Goal: Navigation & Orientation: Understand site structure

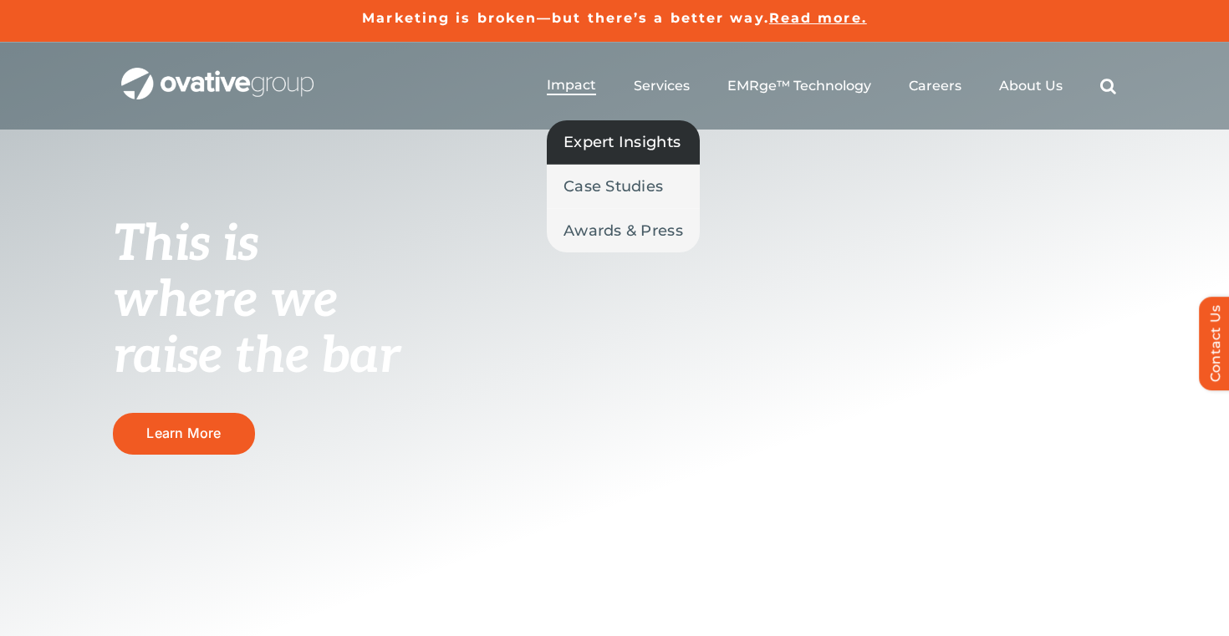
click at [588, 144] on span "Expert Insights" at bounding box center [622, 141] width 117 height 23
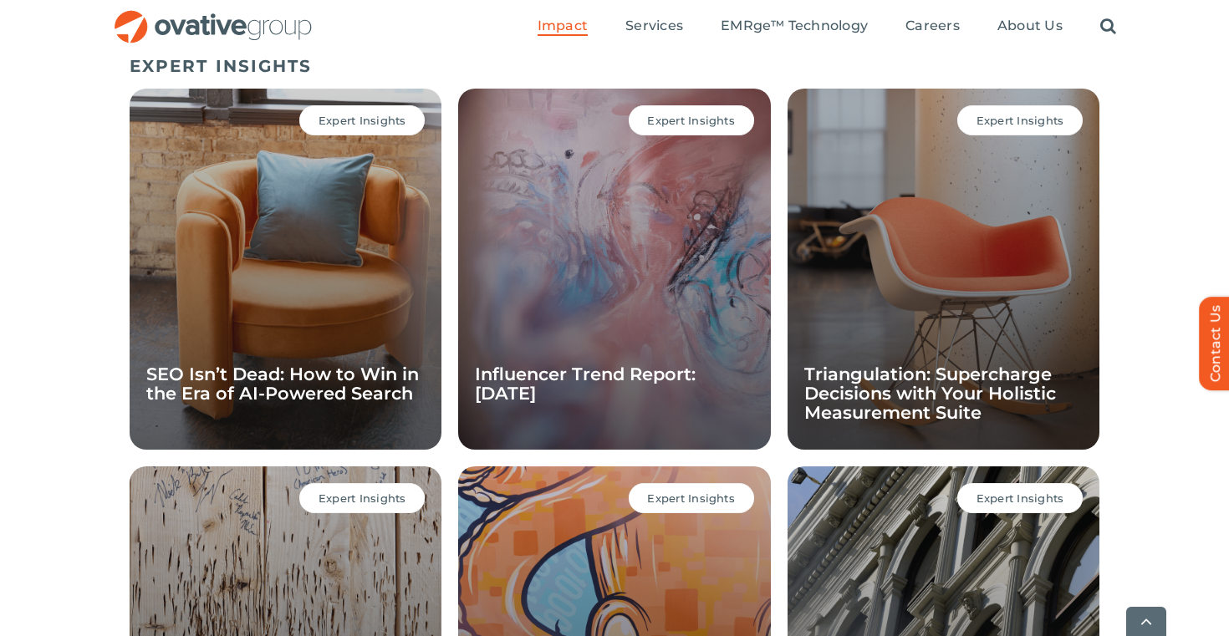
scroll to position [1186, 0]
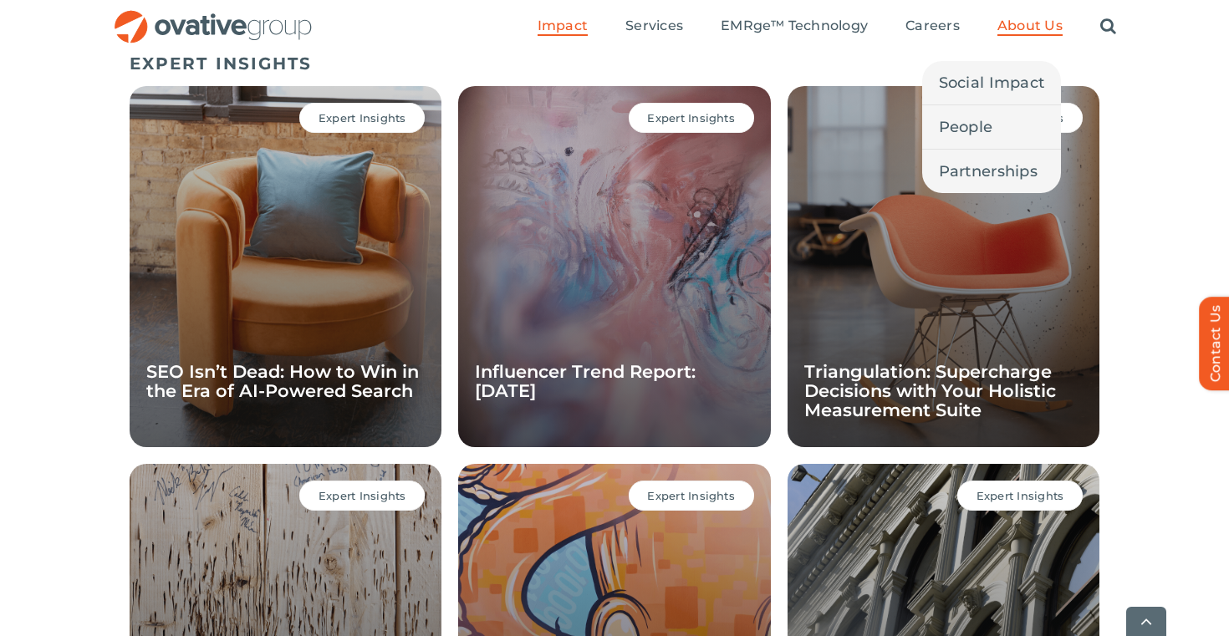
click at [1028, 26] on span "About Us" at bounding box center [1030, 26] width 65 height 17
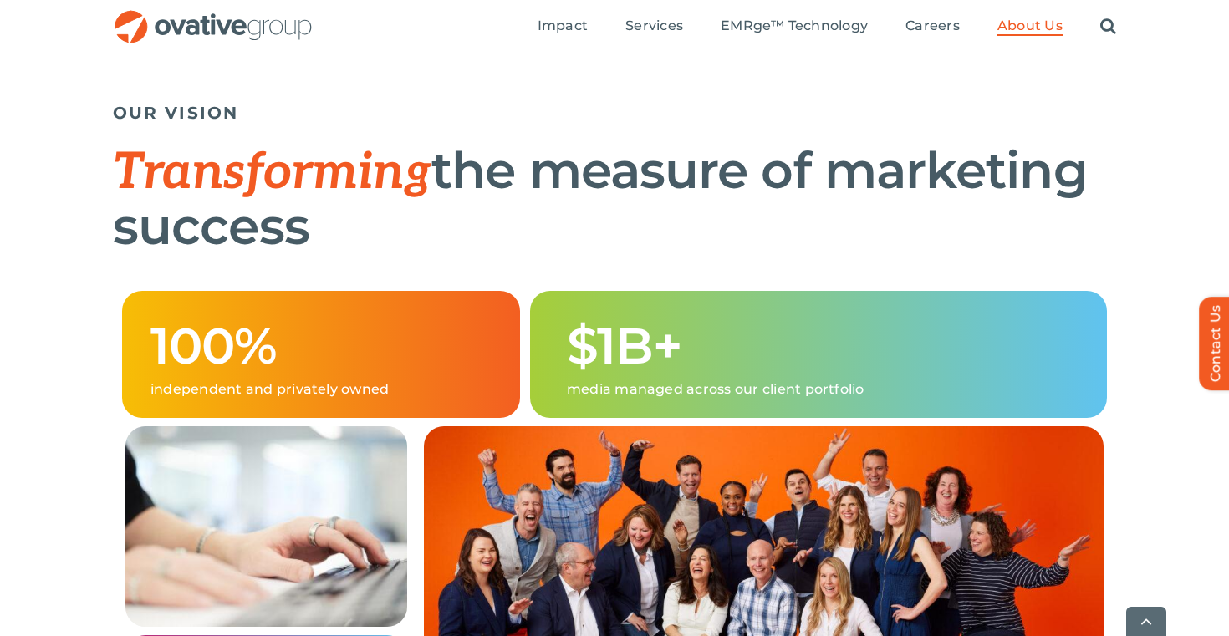
scroll to position [1014, 0]
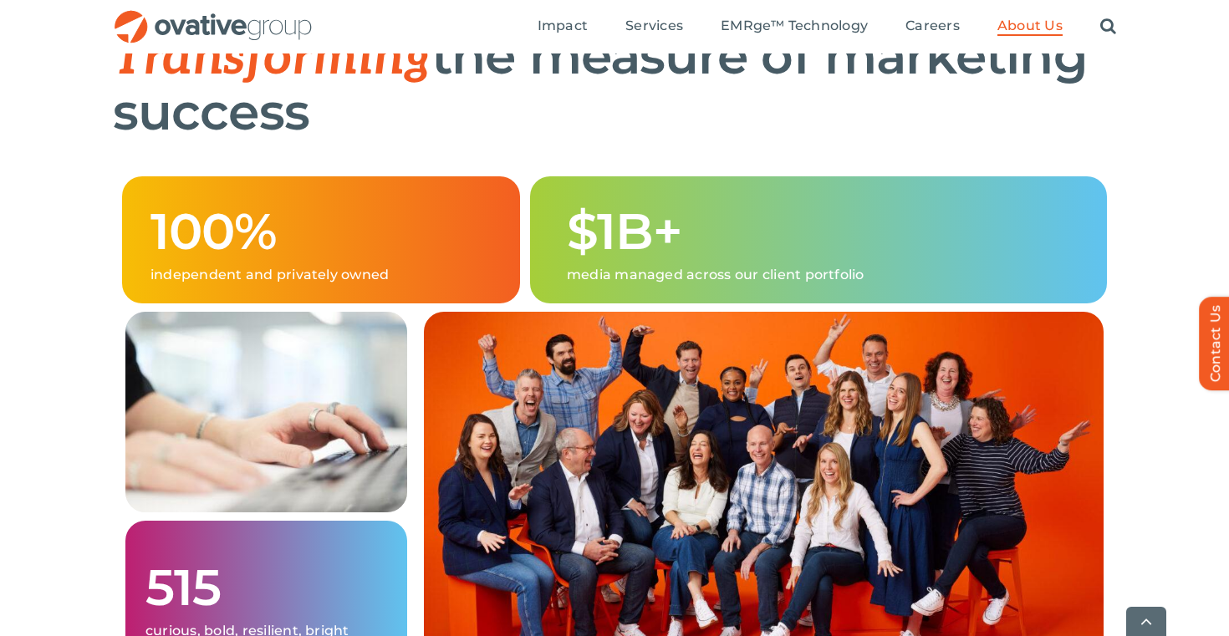
click at [640, 258] on h1 "$1B+" at bounding box center [823, 232] width 512 height 54
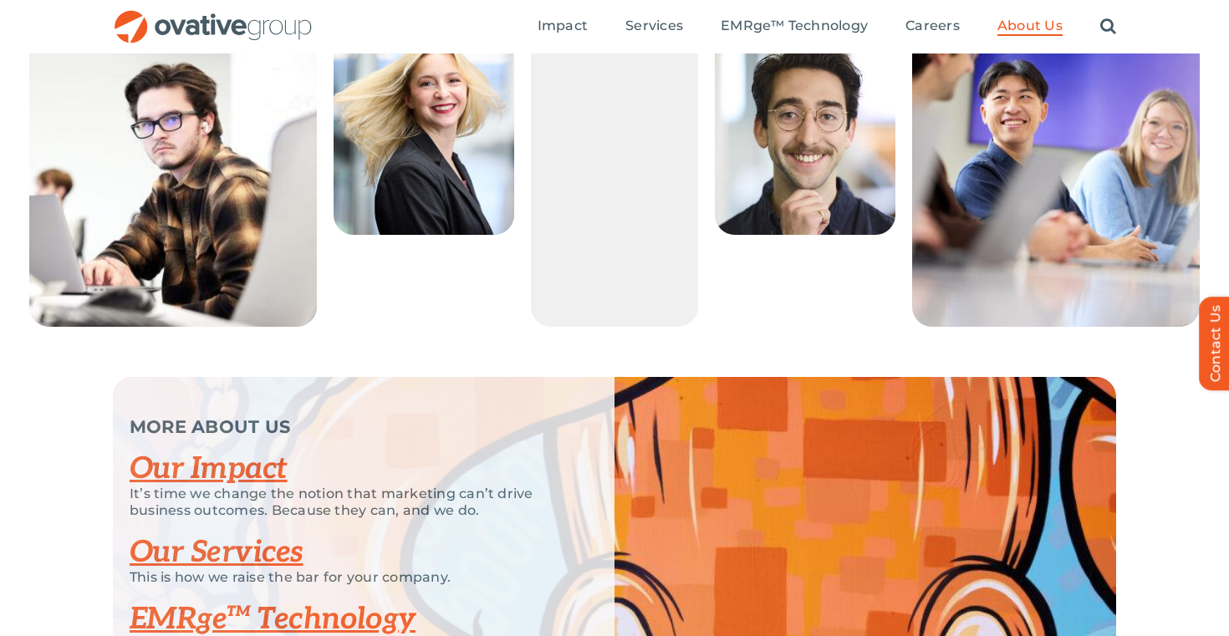
scroll to position [3141, 0]
